Goal: Task Accomplishment & Management: Manage account settings

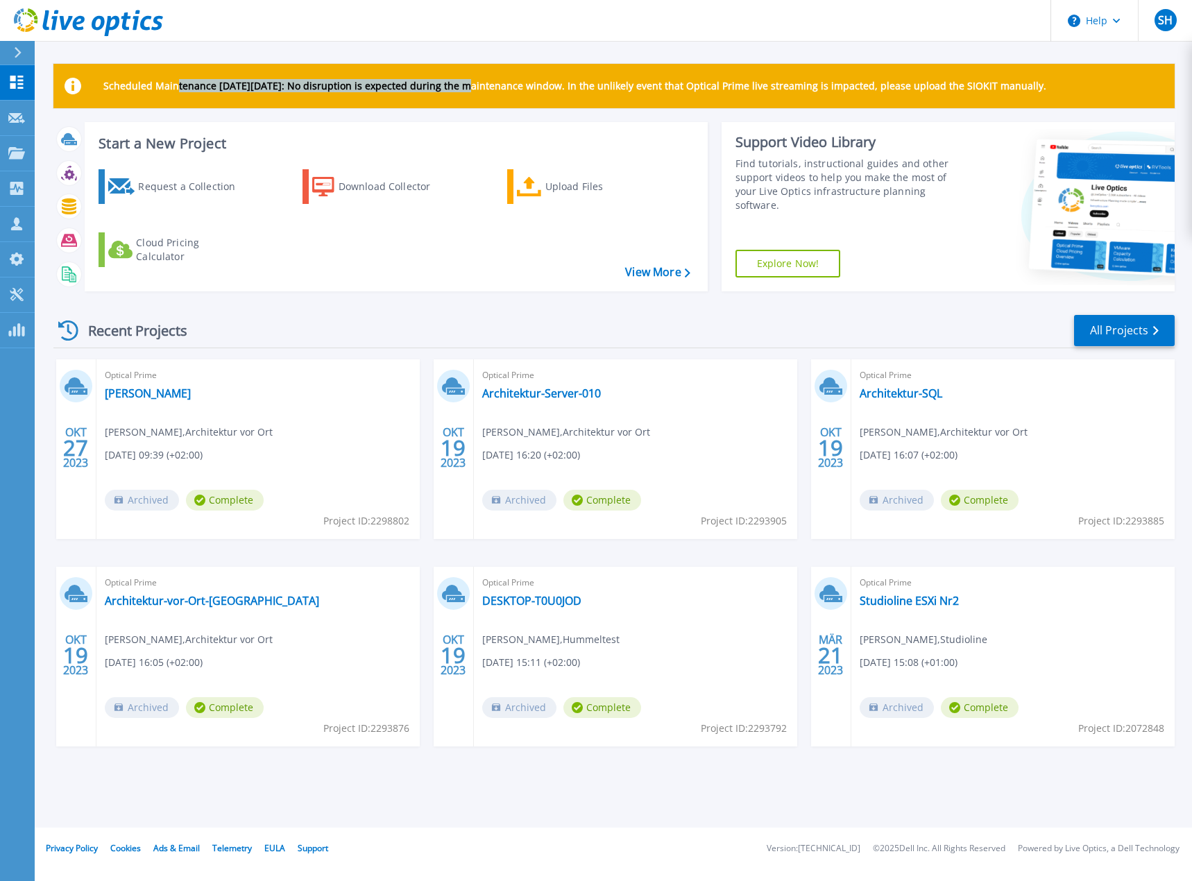
drag, startPoint x: 173, startPoint y: 89, endPoint x: 467, endPoint y: 84, distance: 293.5
click at [467, 84] on p "Scheduled Maintenance on Monday 22nd September: No disruption is expected durin…" at bounding box center [574, 85] width 943 height 11
click at [468, 84] on p "Scheduled Maintenance on Monday 22nd September: No disruption is expected durin…" at bounding box center [574, 85] width 943 height 11
click at [21, 46] on div at bounding box center [23, 53] width 22 height 24
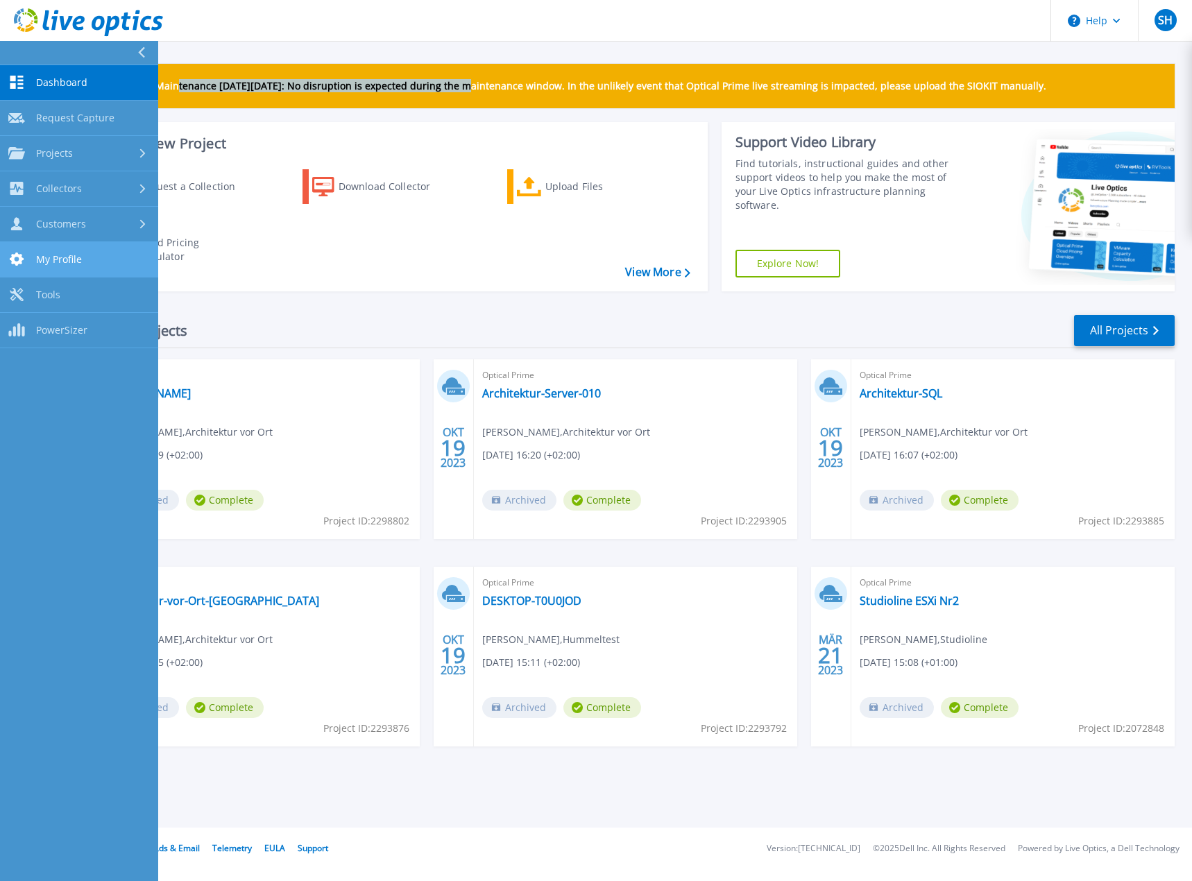
click at [111, 263] on link "My Profile My Profile" at bounding box center [79, 259] width 158 height 35
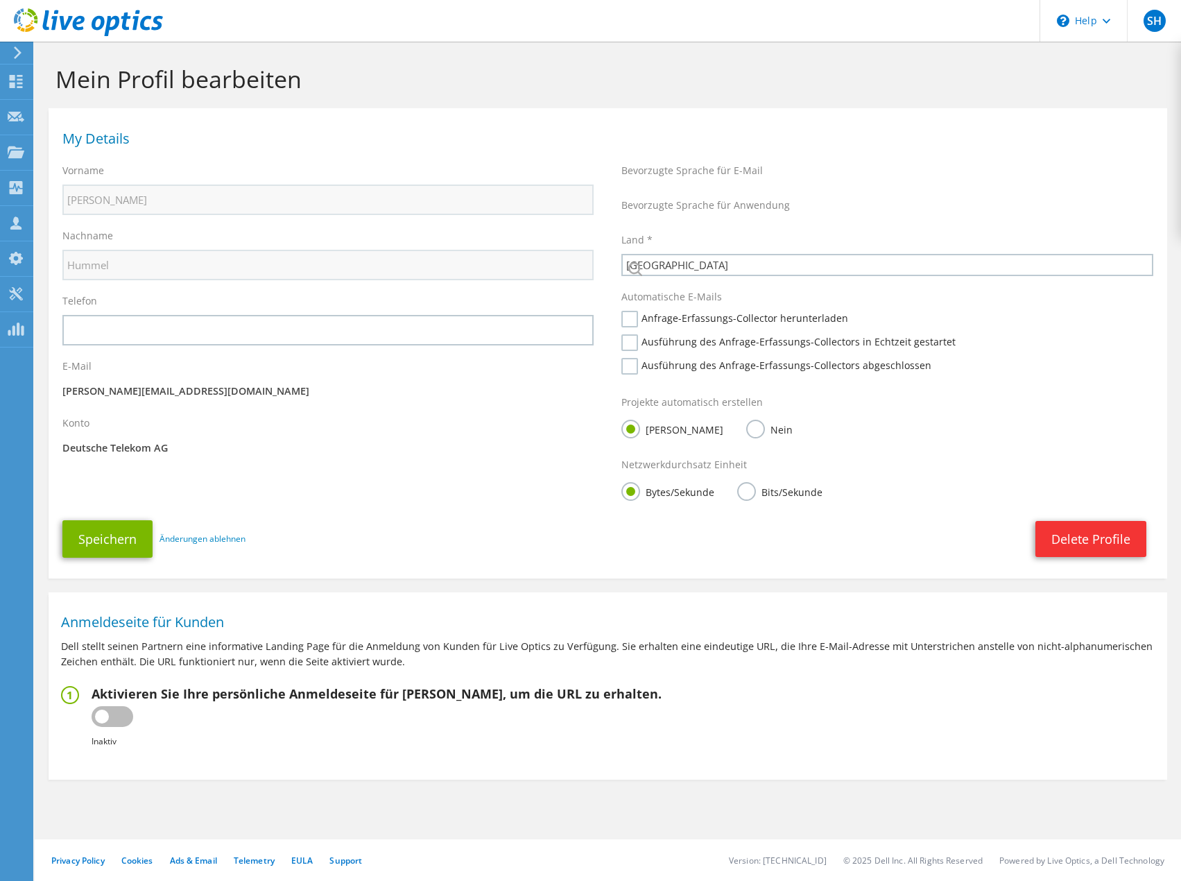
select select "56"
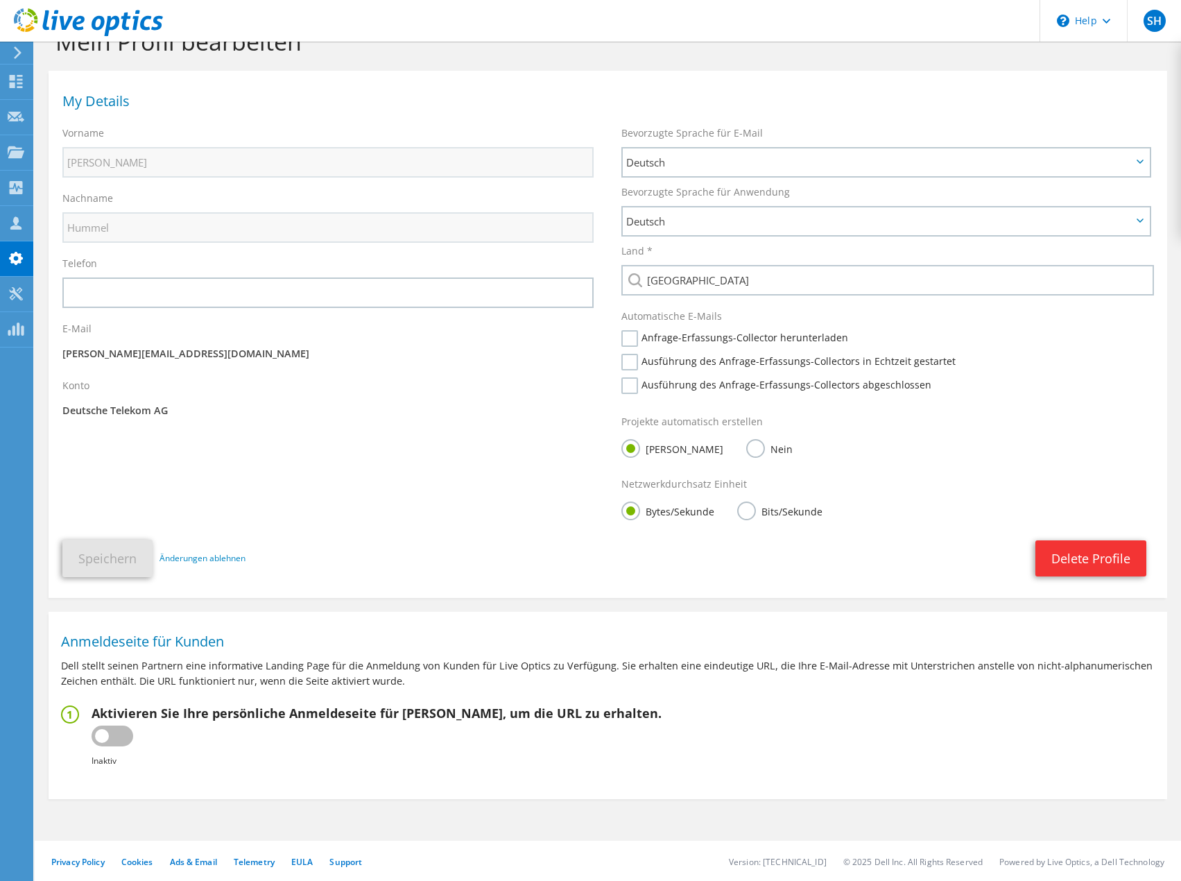
scroll to position [39, 0]
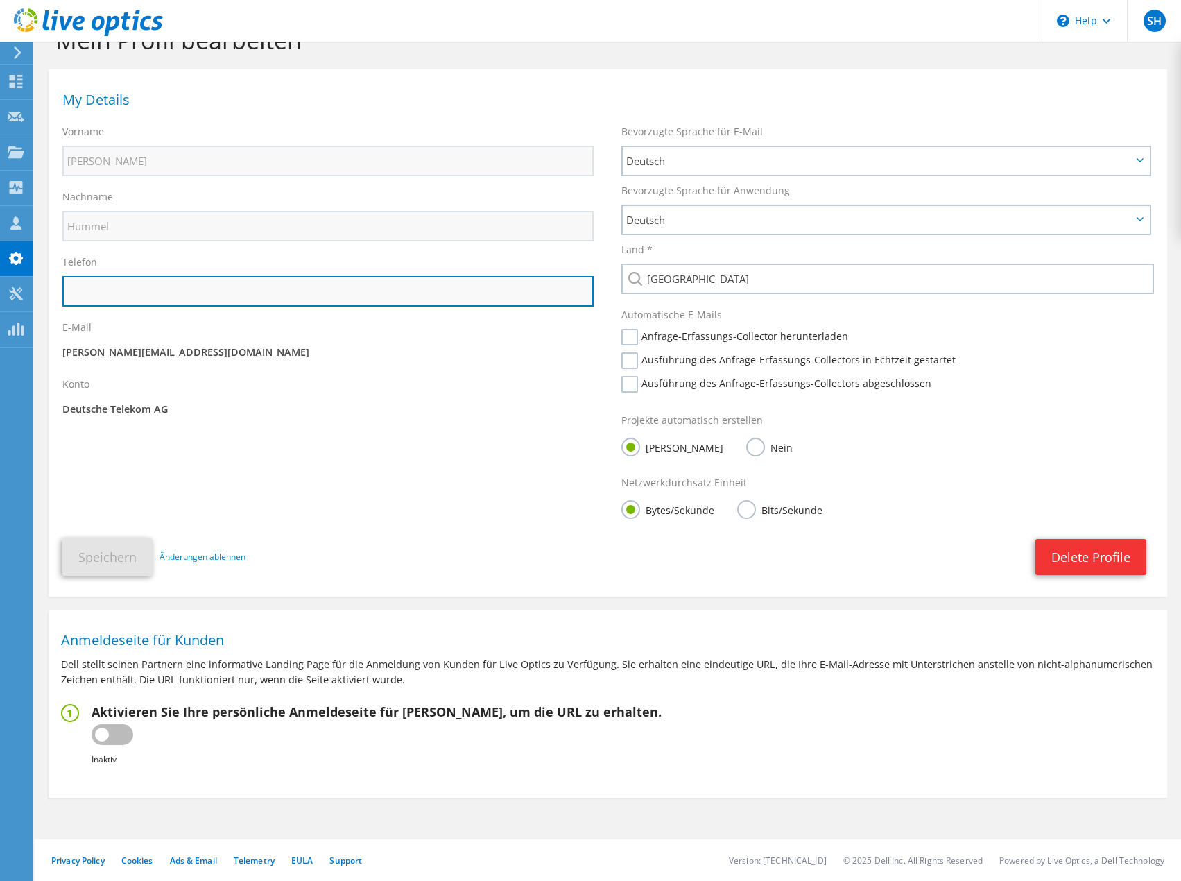
click at [272, 293] on input "text" at bounding box center [327, 291] width 531 height 31
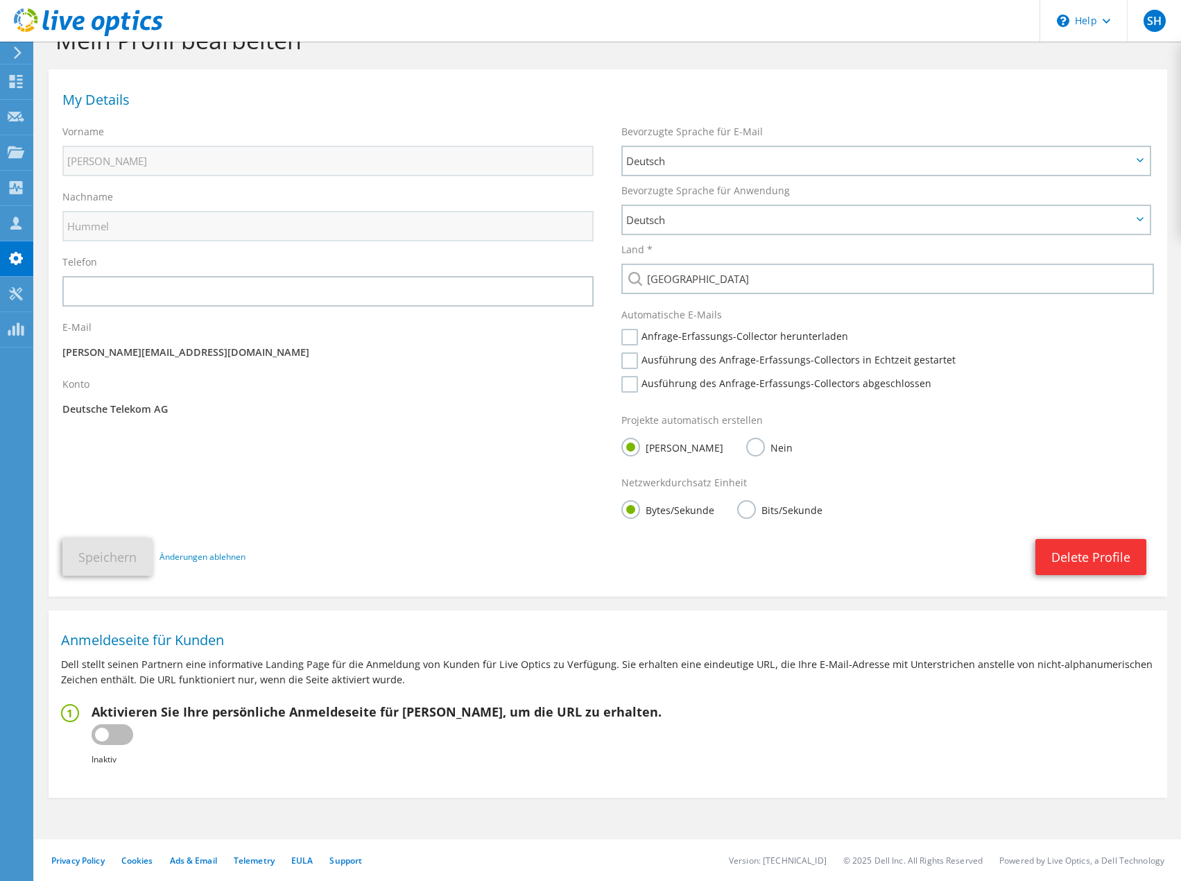
click at [493, 420] on div "Konto Deutsche Telekom AG" at bounding box center [328, 398] width 559 height 57
